Goal: Information Seeking & Learning: Learn about a topic

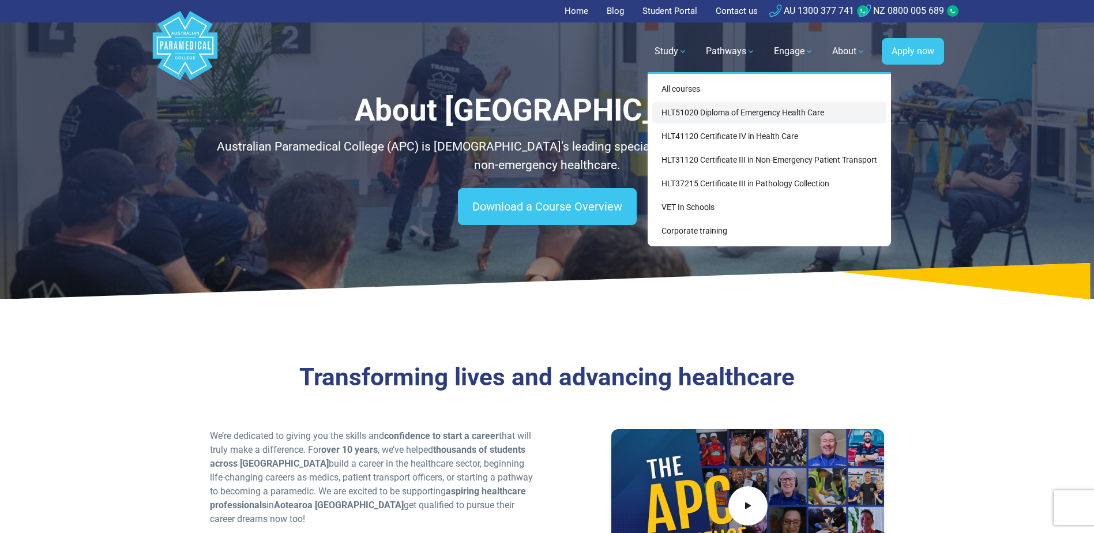
click at [703, 115] on link "HLT51020 Diploma of Emergency Health Care" at bounding box center [769, 112] width 234 height 21
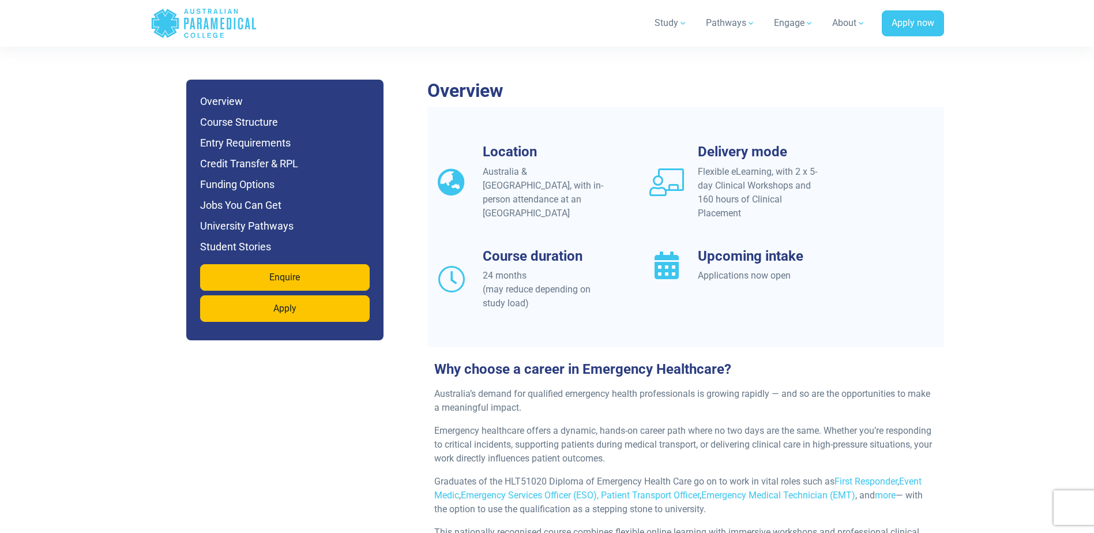
scroll to position [980, 0]
